Goal: Task Accomplishment & Management: Use online tool/utility

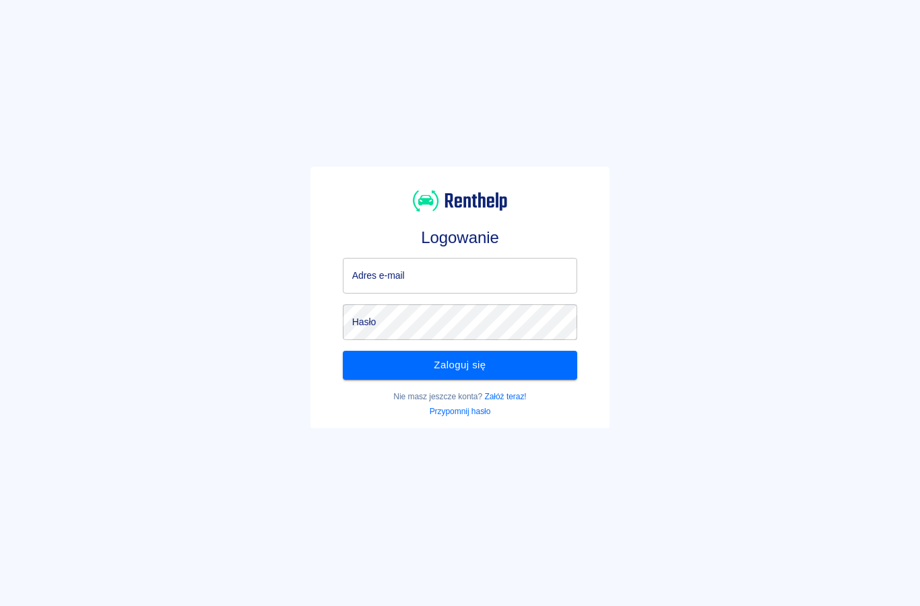
click at [364, 275] on input "Adres e-mail" at bounding box center [460, 276] width 235 height 36
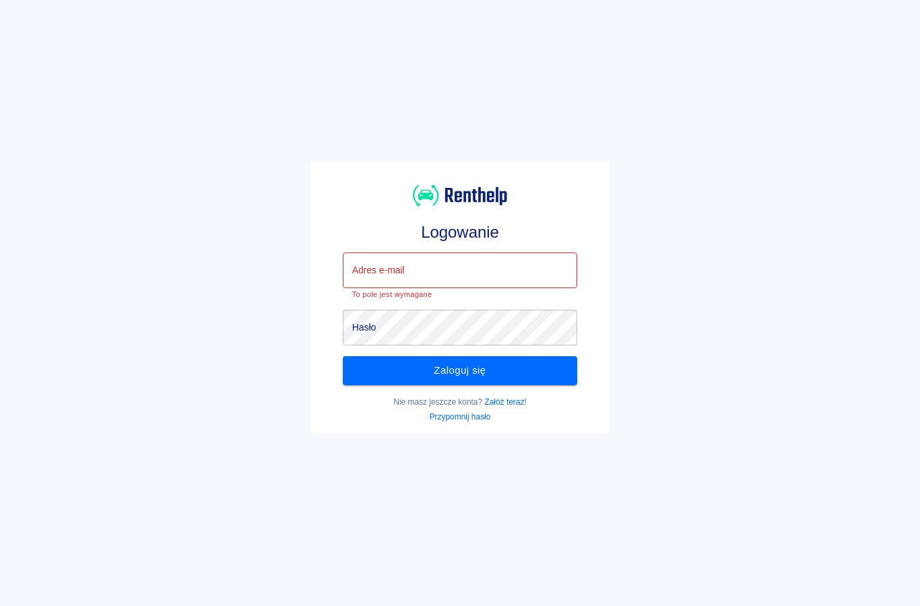
type input "[EMAIL_ADDRESS][DOMAIN_NAME]"
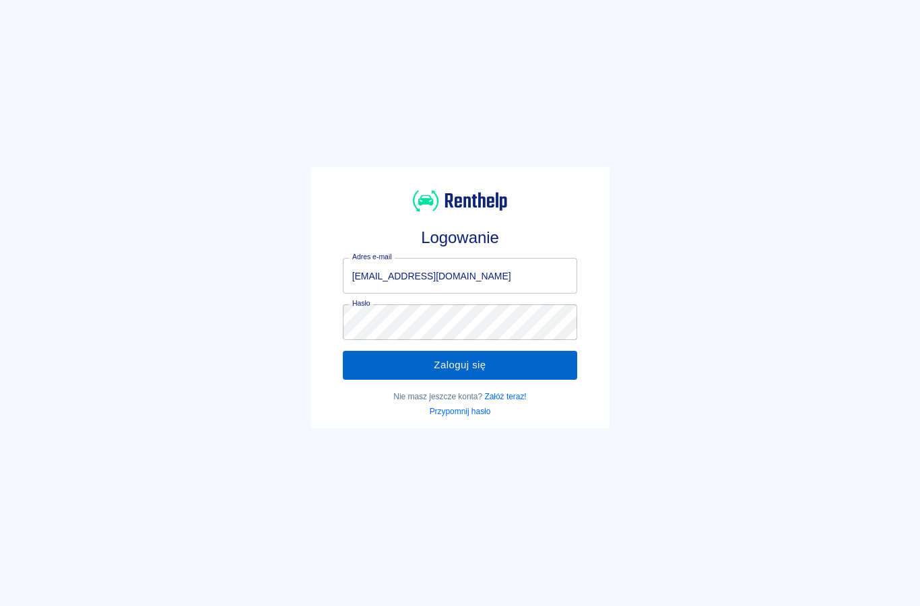
click at [409, 356] on button "Zaloguj się" at bounding box center [460, 365] width 235 height 28
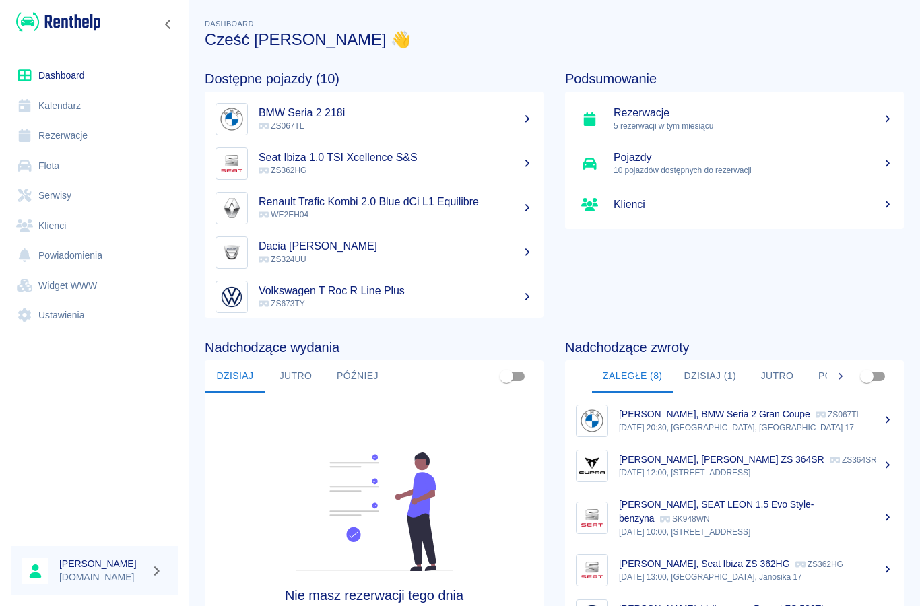
click at [77, 126] on link "Rezerwacje" at bounding box center [95, 136] width 168 height 30
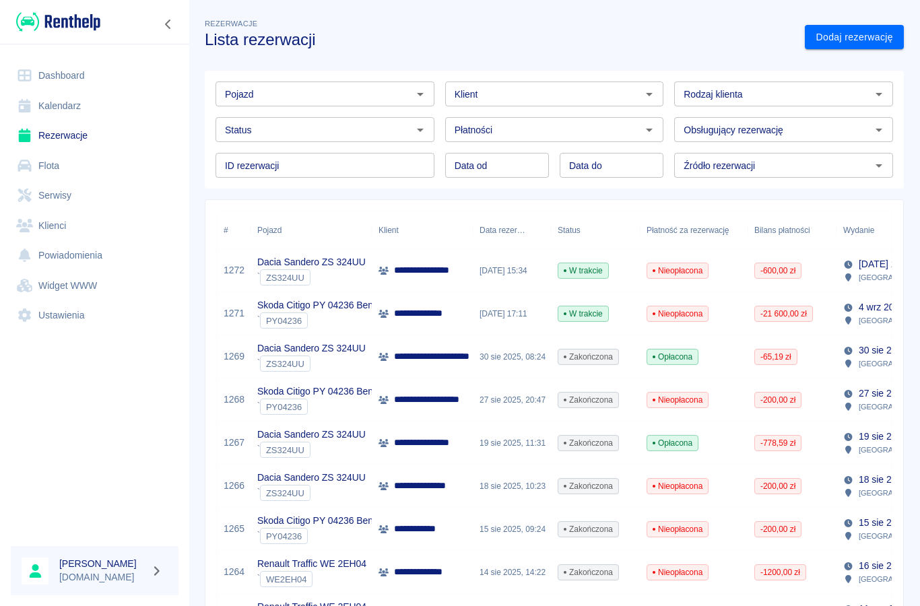
click at [413, 99] on icon "Otwórz" at bounding box center [420, 94] width 16 height 16
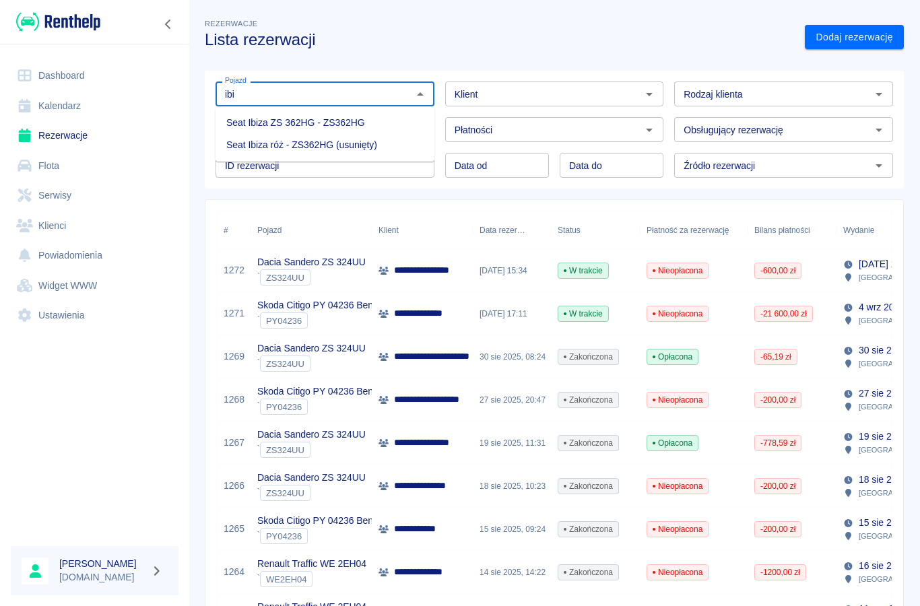
click at [250, 125] on li "Seat Ibiza ZS 362HG - ZS362HG" at bounding box center [324, 123] width 219 height 22
type input "Seat Ibiza ZS 362HG - ZS362HG"
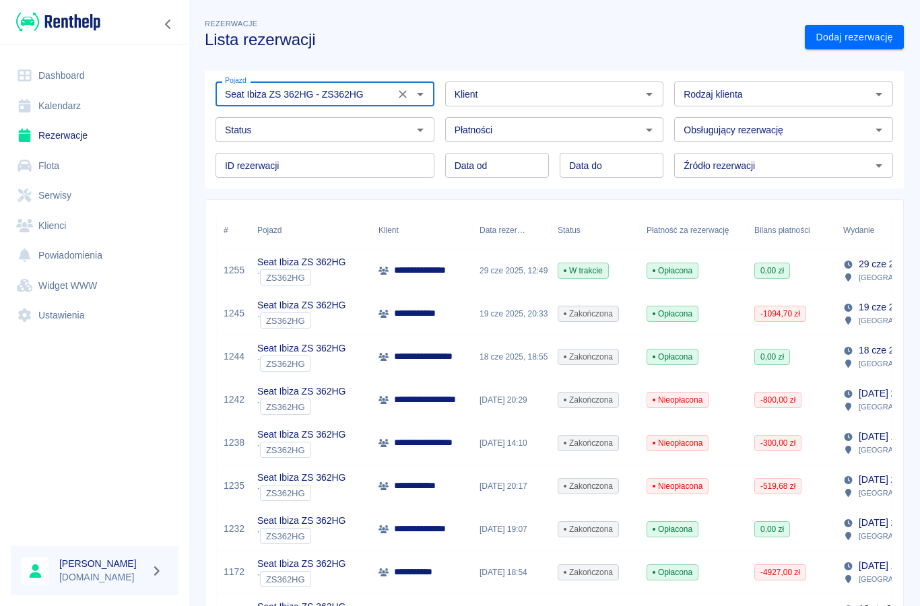
click at [413, 270] on p "**********" at bounding box center [431, 270] width 75 height 14
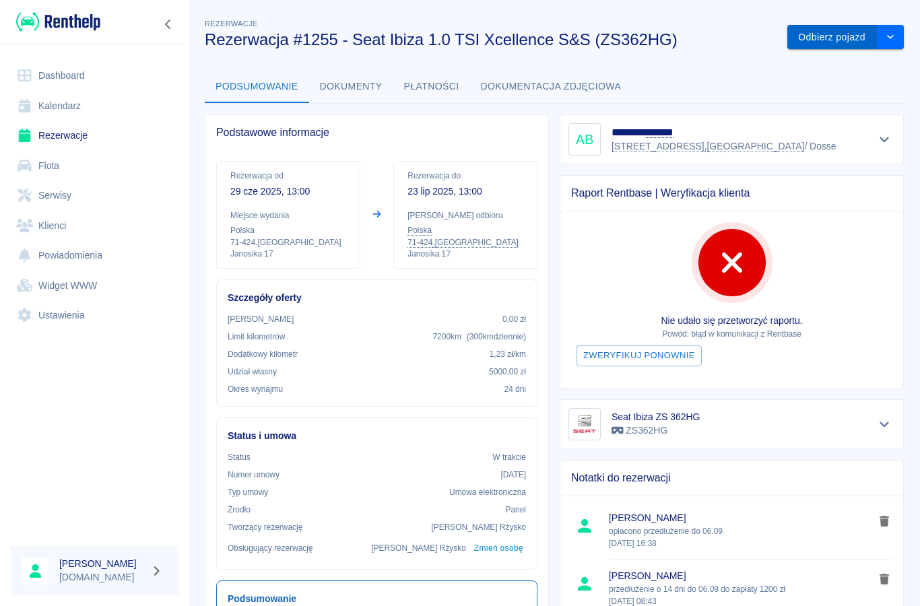
click at [832, 47] on button "Odbierz pojazd" at bounding box center [832, 37] width 90 height 25
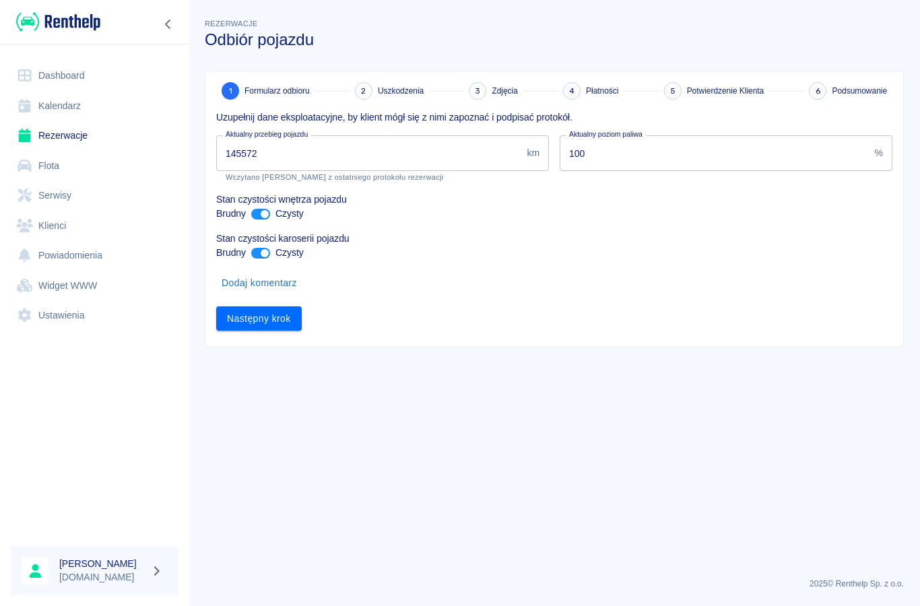
click at [273, 151] on input "145572" at bounding box center [368, 153] width 305 height 36
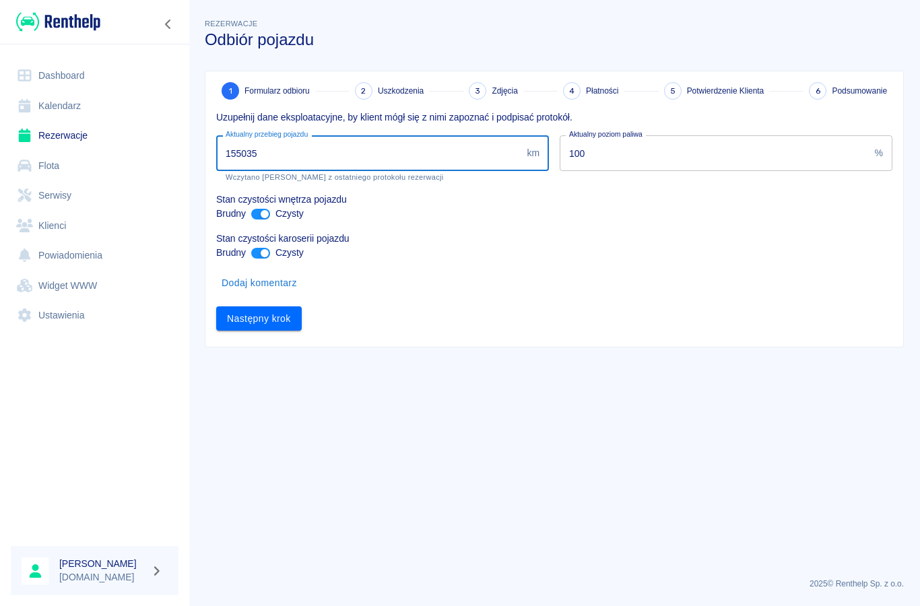
type input "155035"
click at [264, 216] on input "ant design" at bounding box center [264, 214] width 32 height 11
checkbox input "false"
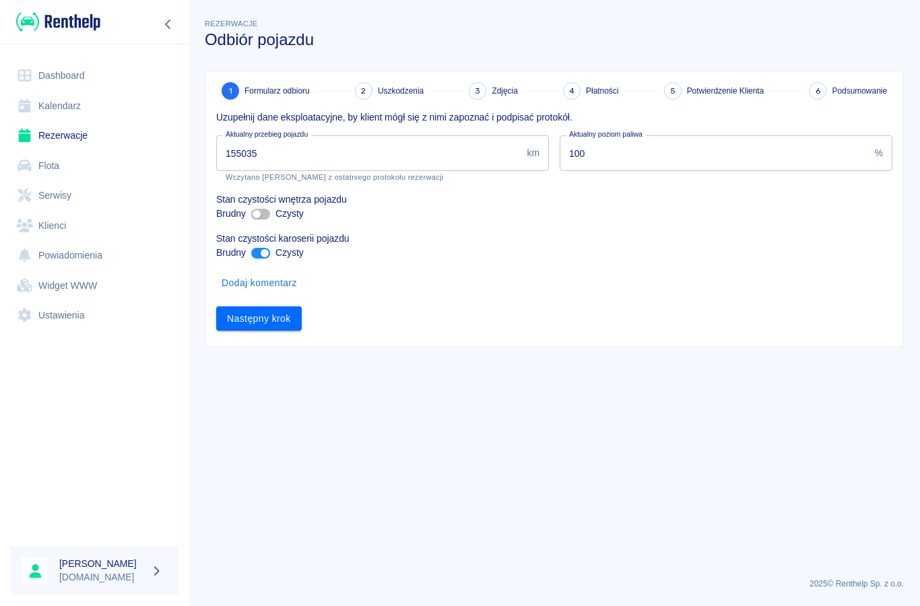
click at [261, 251] on input "ant design" at bounding box center [264, 253] width 32 height 11
checkbox input "false"
click at [253, 289] on button "Dodaj komentarz" at bounding box center [259, 283] width 86 height 25
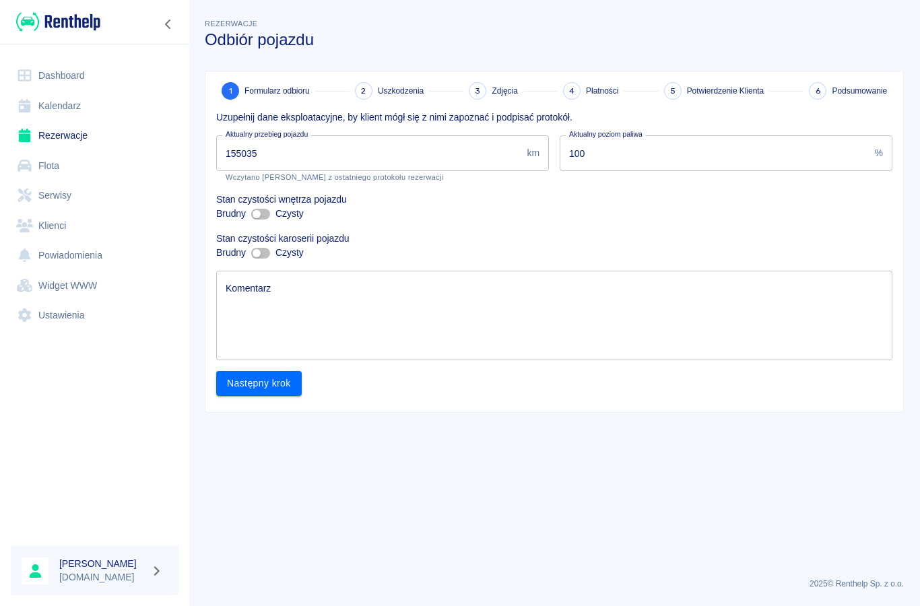
click at [241, 306] on textarea "Komentarz" at bounding box center [554, 315] width 657 height 67
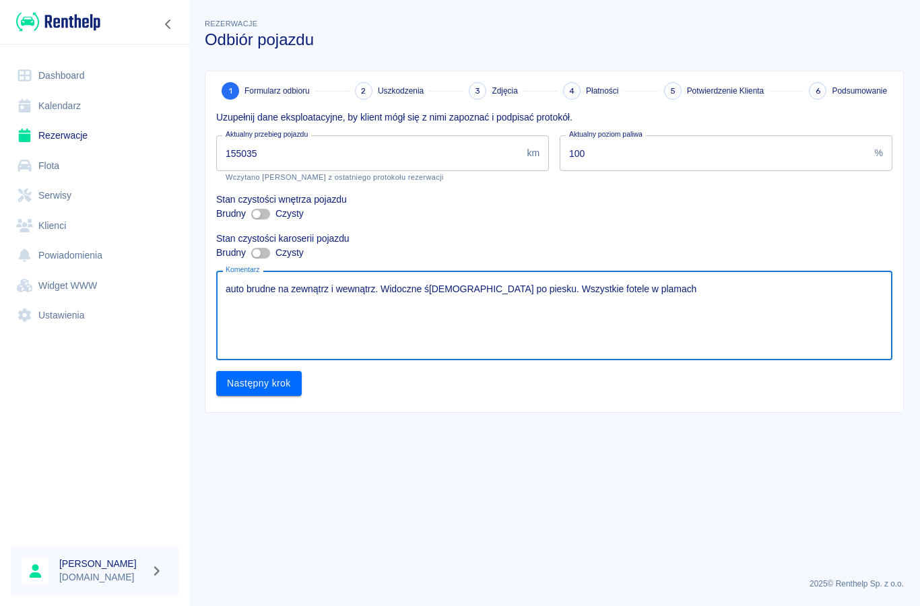
type textarea "auto brudne na zewnątrz i wewnątrz. Widoczne ś[DEMOGRAPHIC_DATA] po piesku. Wsz…"
click at [246, 384] on button "Następny krok" at bounding box center [259, 383] width 86 height 25
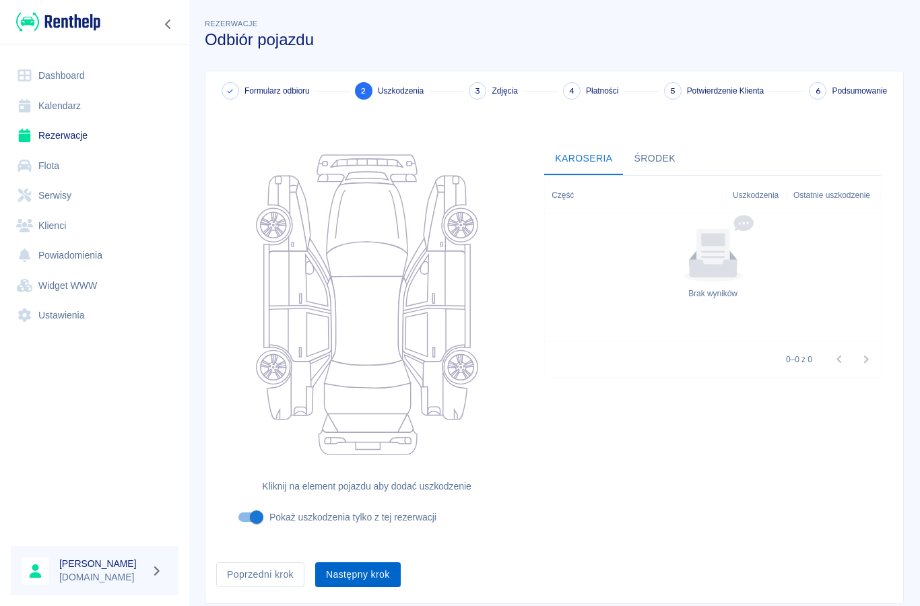
click at [355, 579] on button "Następny krok" at bounding box center [358, 574] width 86 height 25
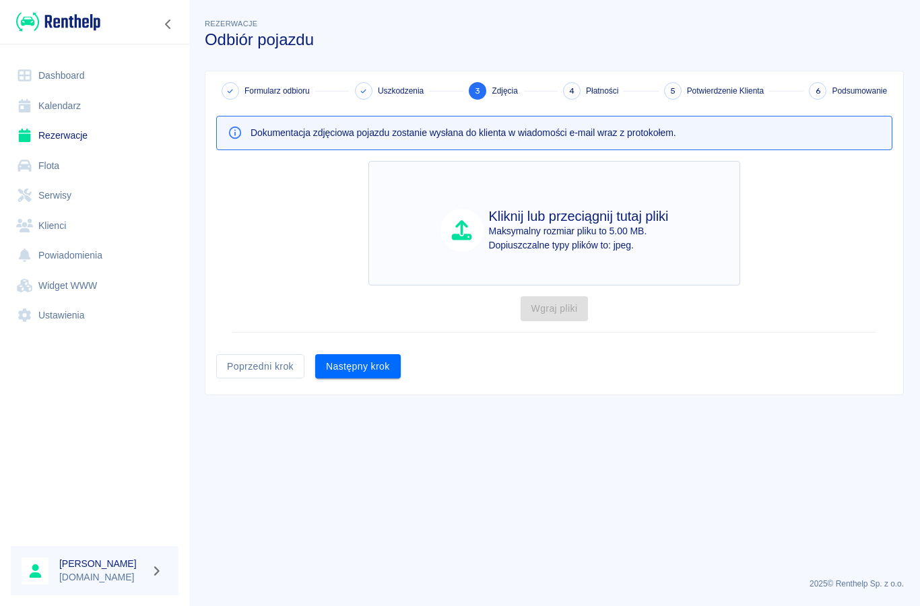
click at [518, 240] on p "Dopiuszczalne typy plików to: jpeg." at bounding box center [579, 245] width 180 height 14
type input "C:\fakepath\image.jpg"
click at [512, 234] on p "Maksymalny rozmiar pliku to 5.00 MB." at bounding box center [579, 231] width 180 height 14
type input "C:\fakepath\image.jpg"
click at [493, 208] on h4 "Kliknij lub przeciągnij tutaj pliki" at bounding box center [579, 216] width 180 height 16
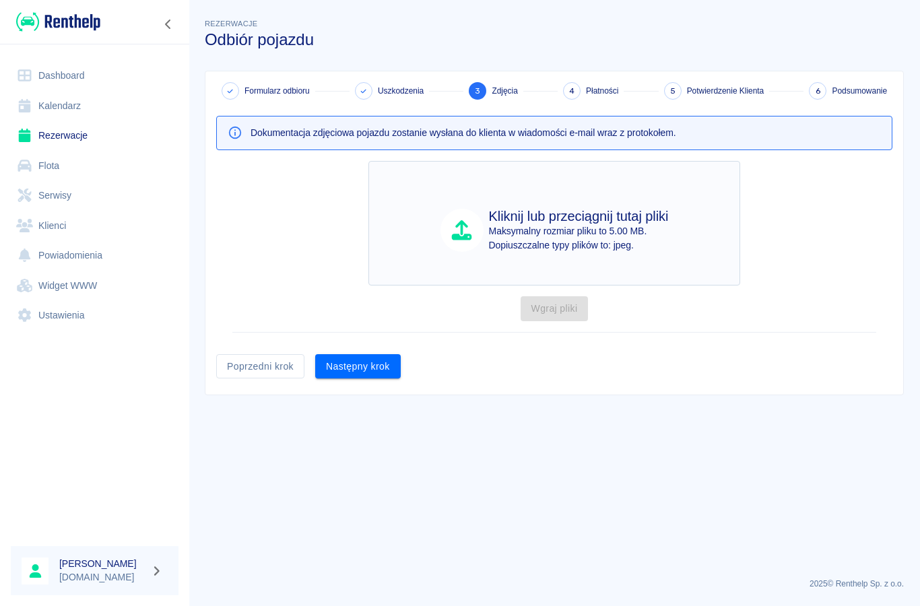
click at [522, 243] on p "Dopiuszczalne typy plików to: jpeg." at bounding box center [579, 245] width 180 height 14
type input "C:\fakepath\IMG_0268.jpeg"
